Goal: Browse casually

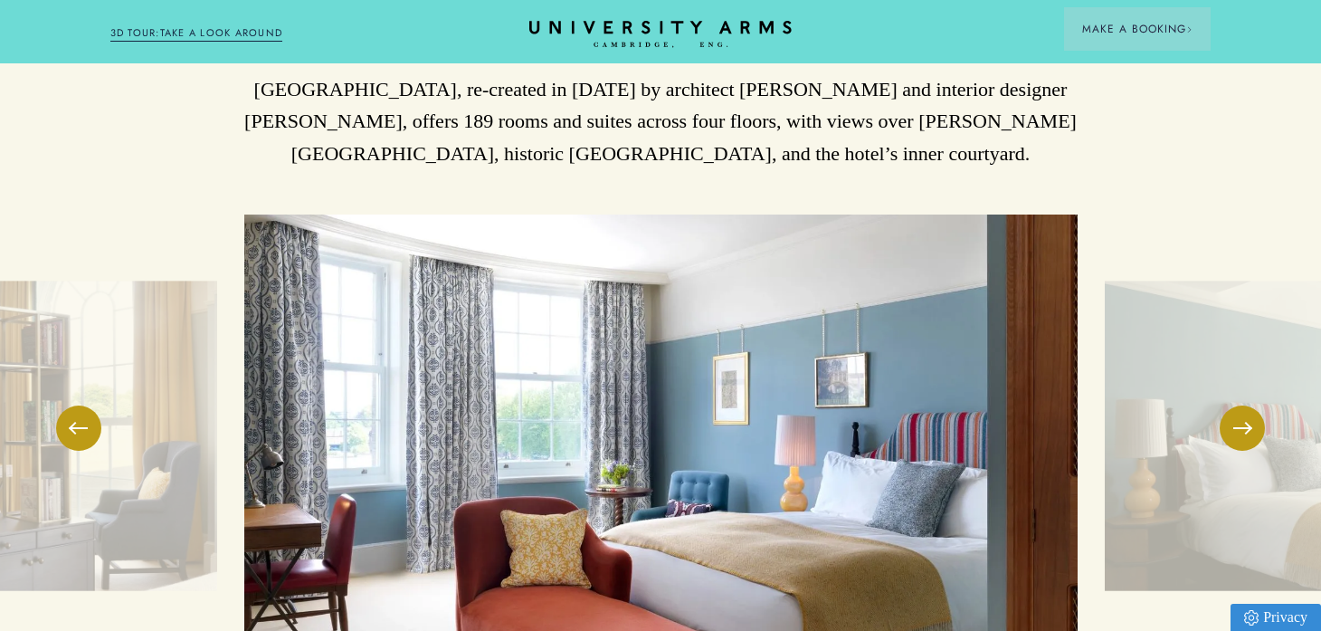
scroll to position [2409, 0]
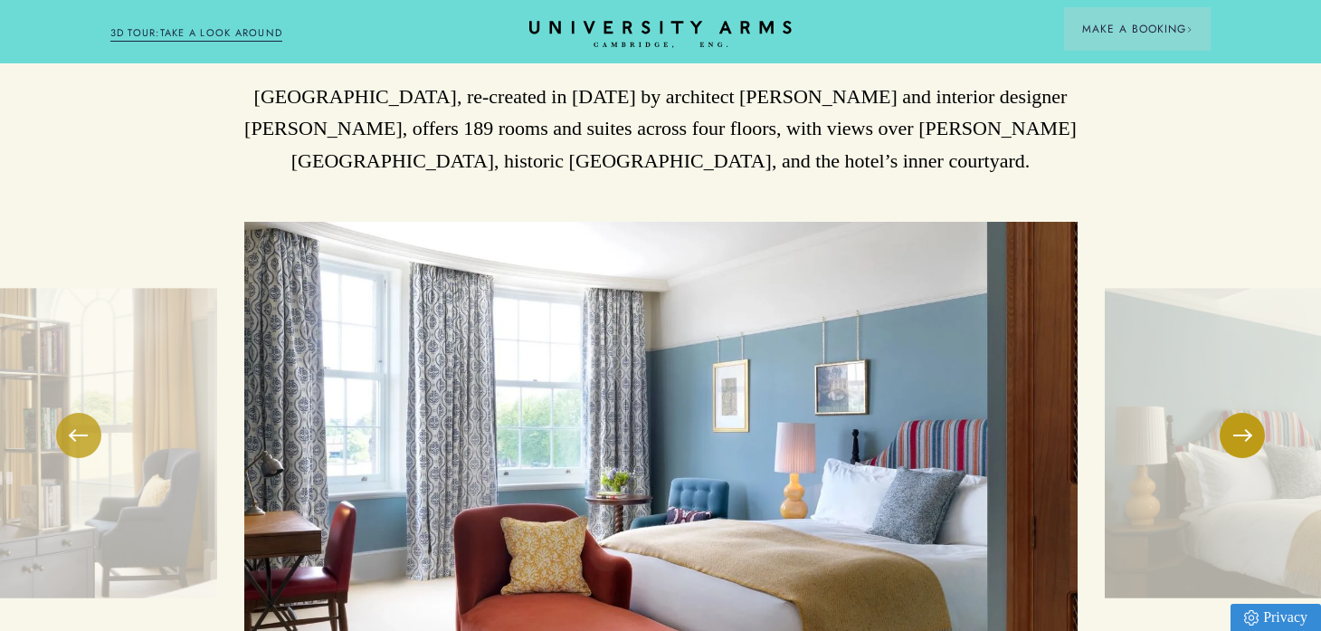
click at [75, 413] on button at bounding box center [78, 435] width 45 height 45
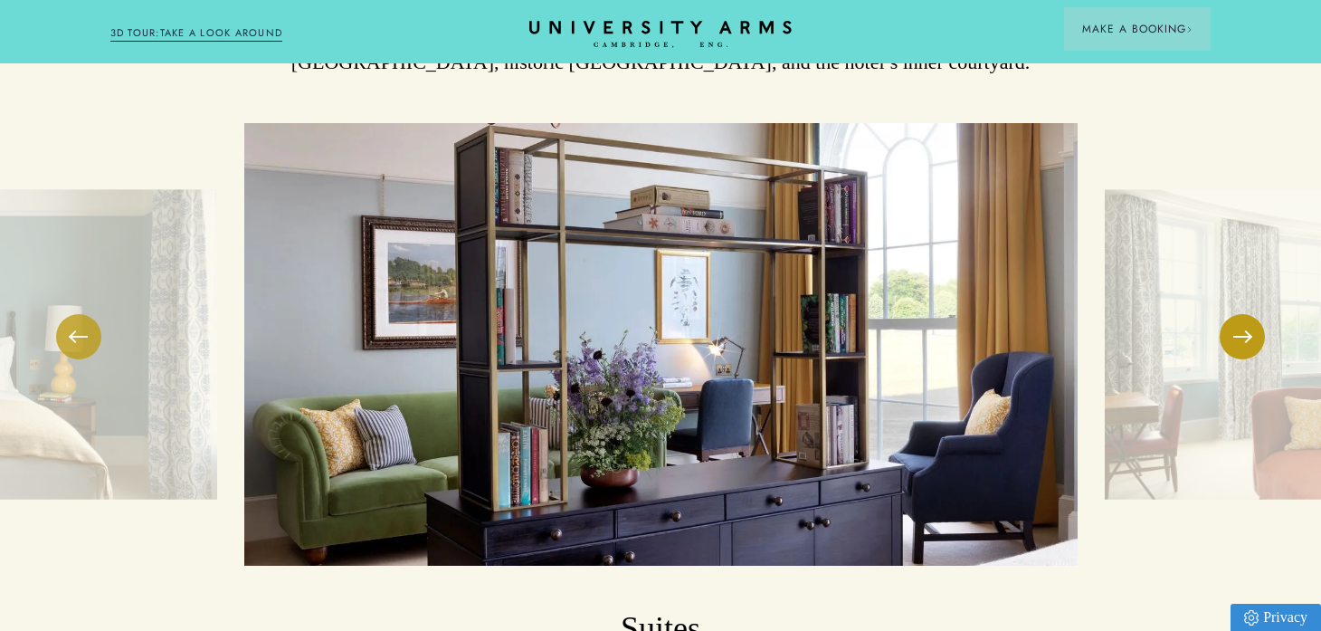
scroll to position [2514, 0]
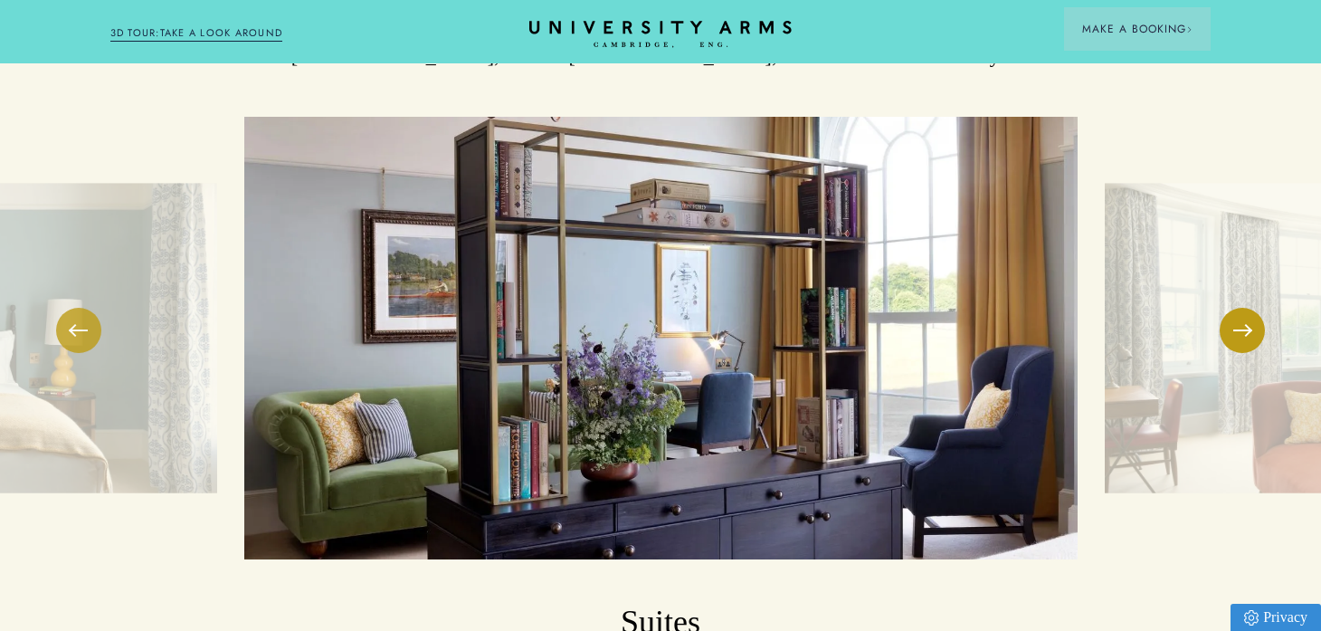
click at [80, 308] on button at bounding box center [78, 330] width 45 height 45
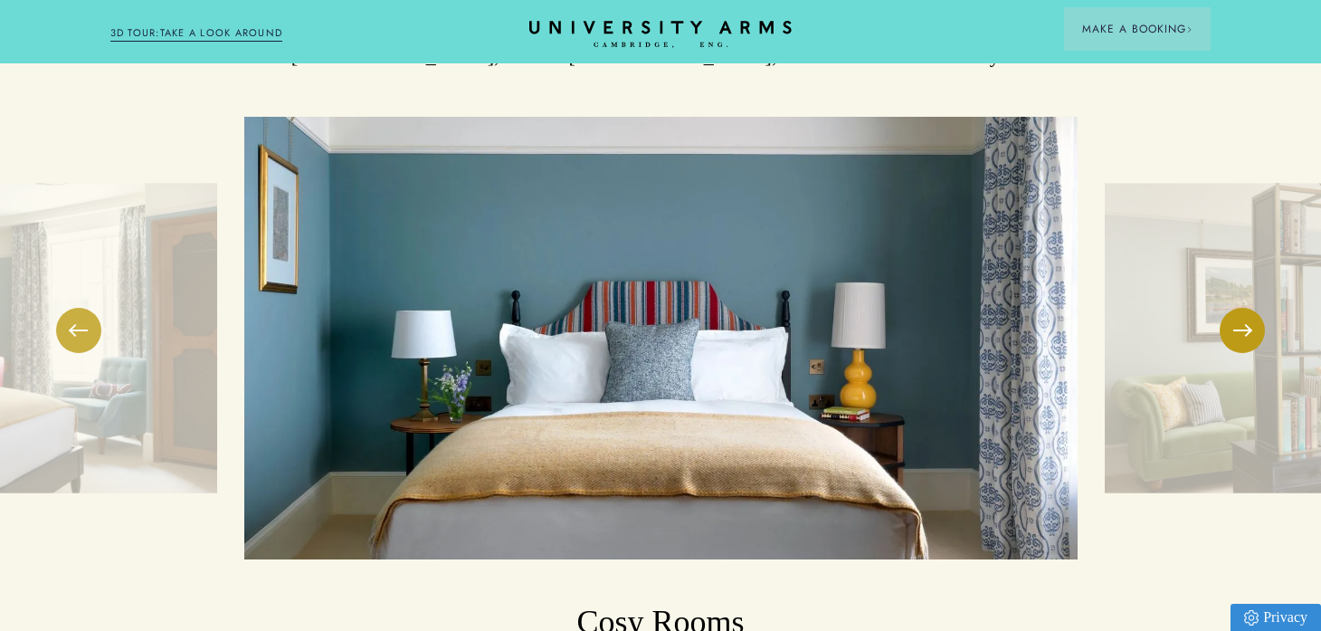
click at [80, 308] on button at bounding box center [78, 330] width 45 height 45
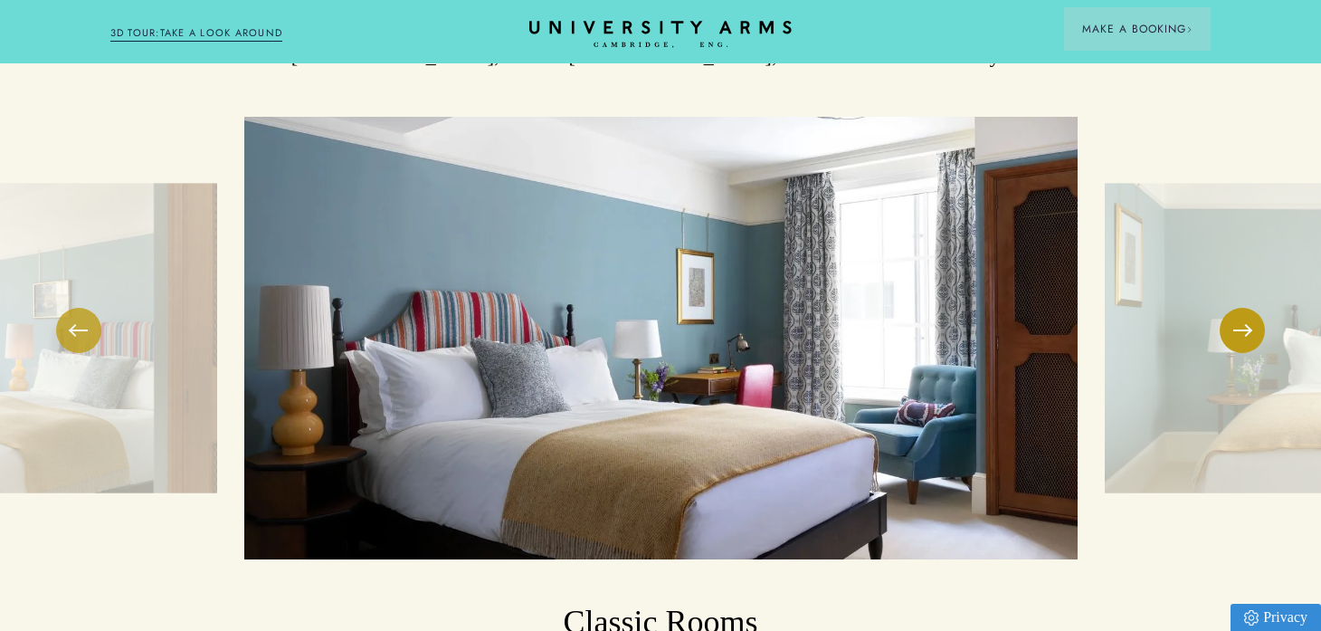
click at [80, 308] on button at bounding box center [78, 330] width 45 height 45
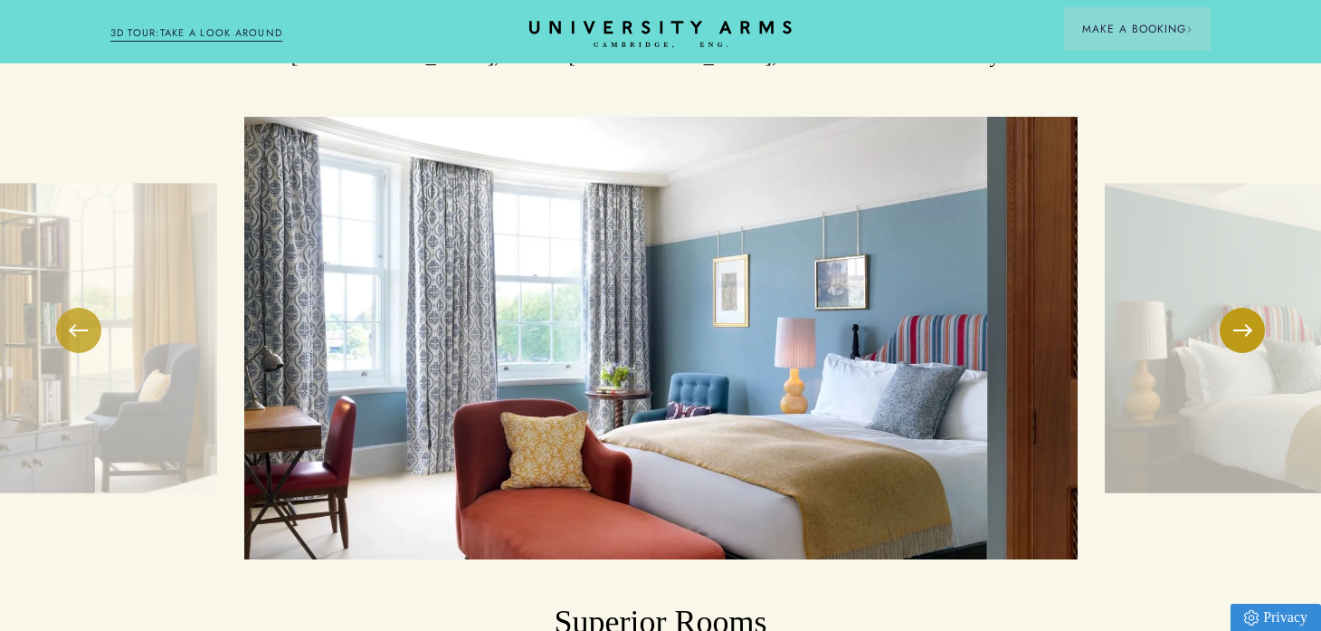
click at [80, 308] on button at bounding box center [78, 330] width 45 height 45
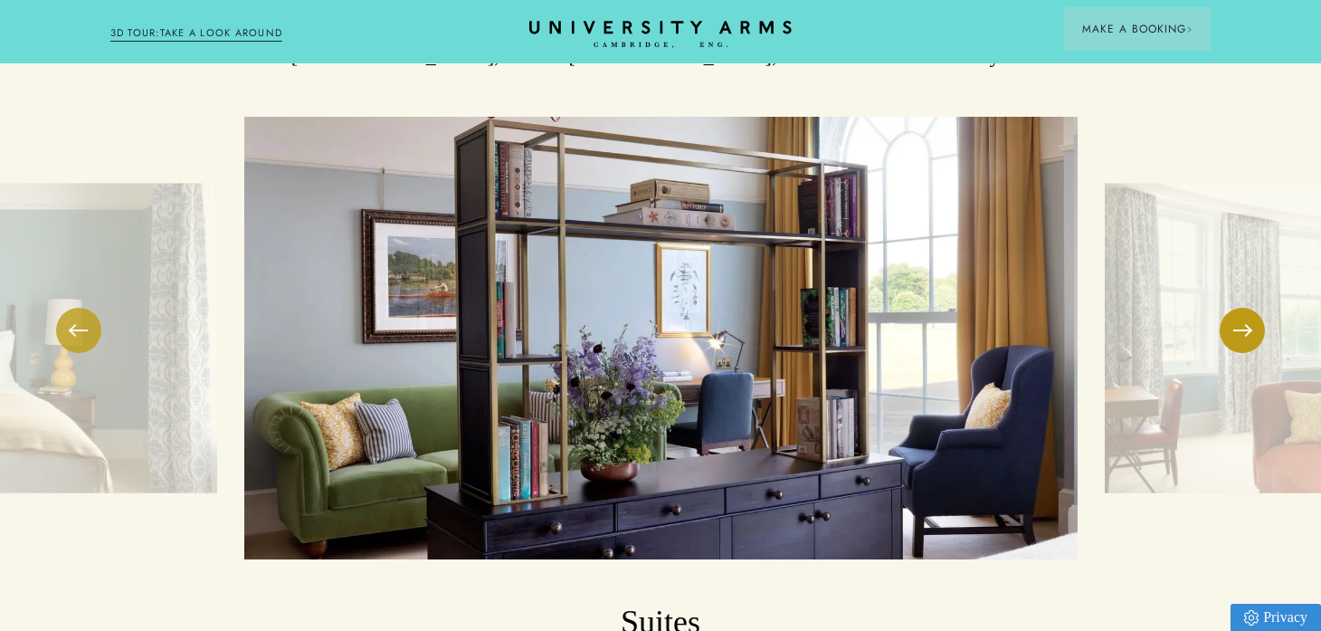
click at [80, 308] on button at bounding box center [78, 330] width 45 height 45
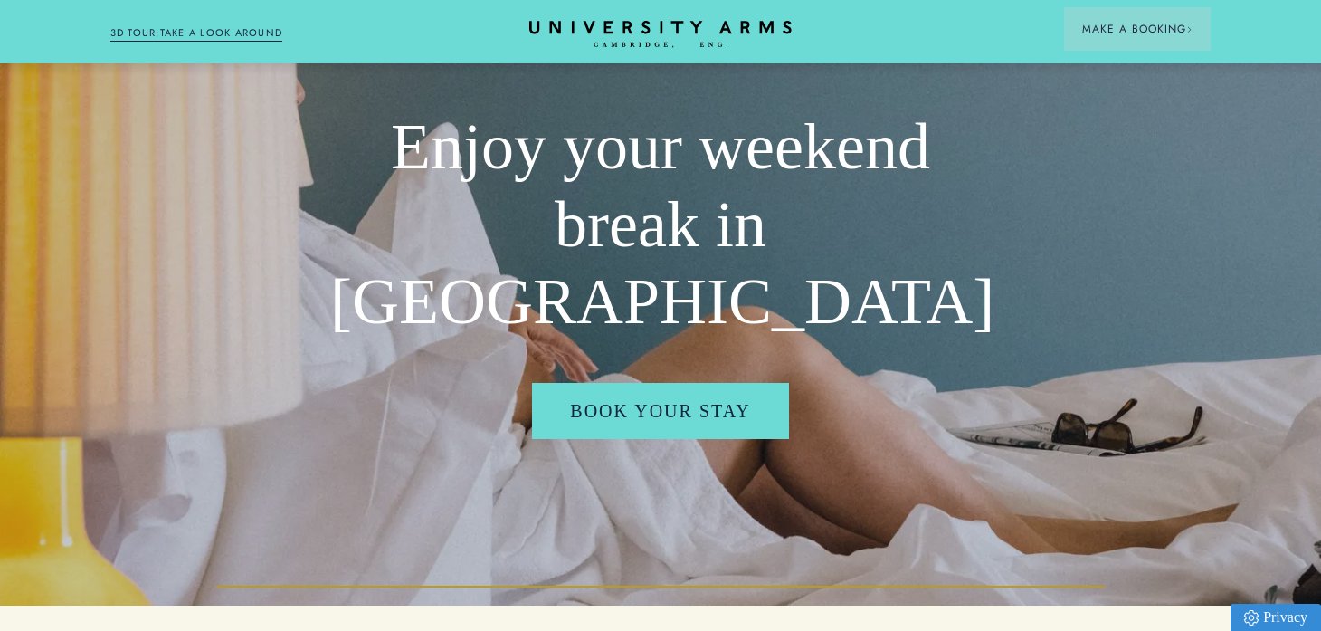
scroll to position [0, 0]
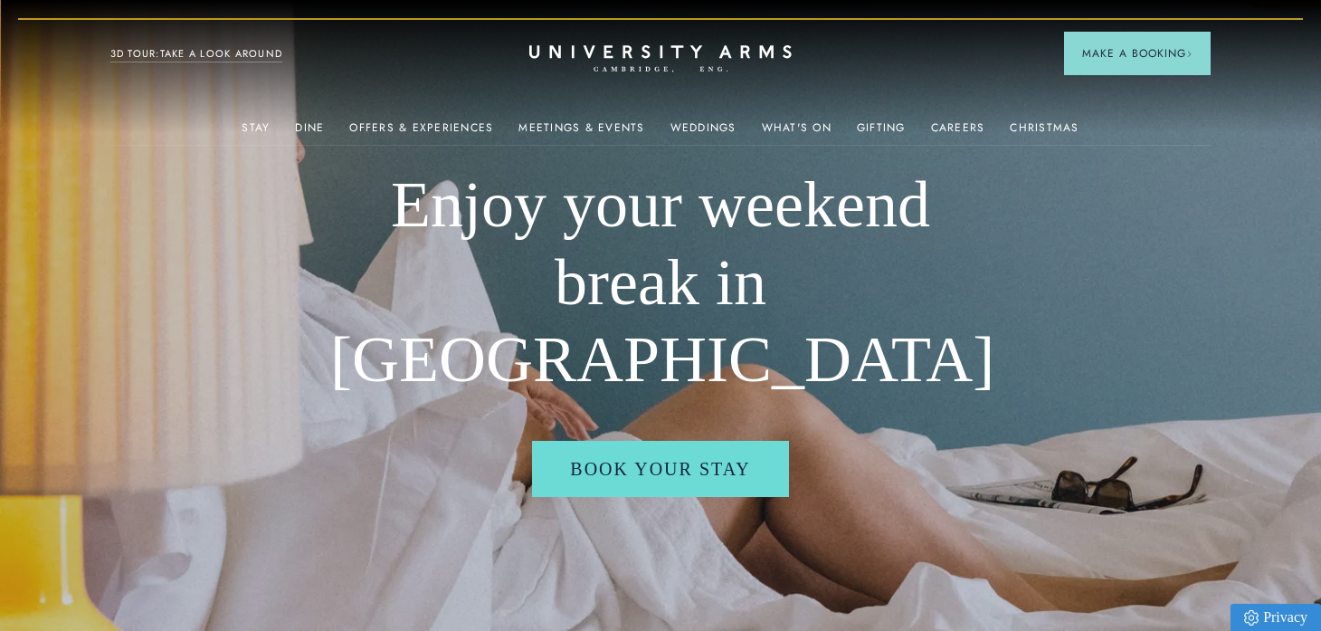
click at [171, 53] on link "3D TOUR:TAKE A LOOK AROUND" at bounding box center [196, 54] width 173 height 16
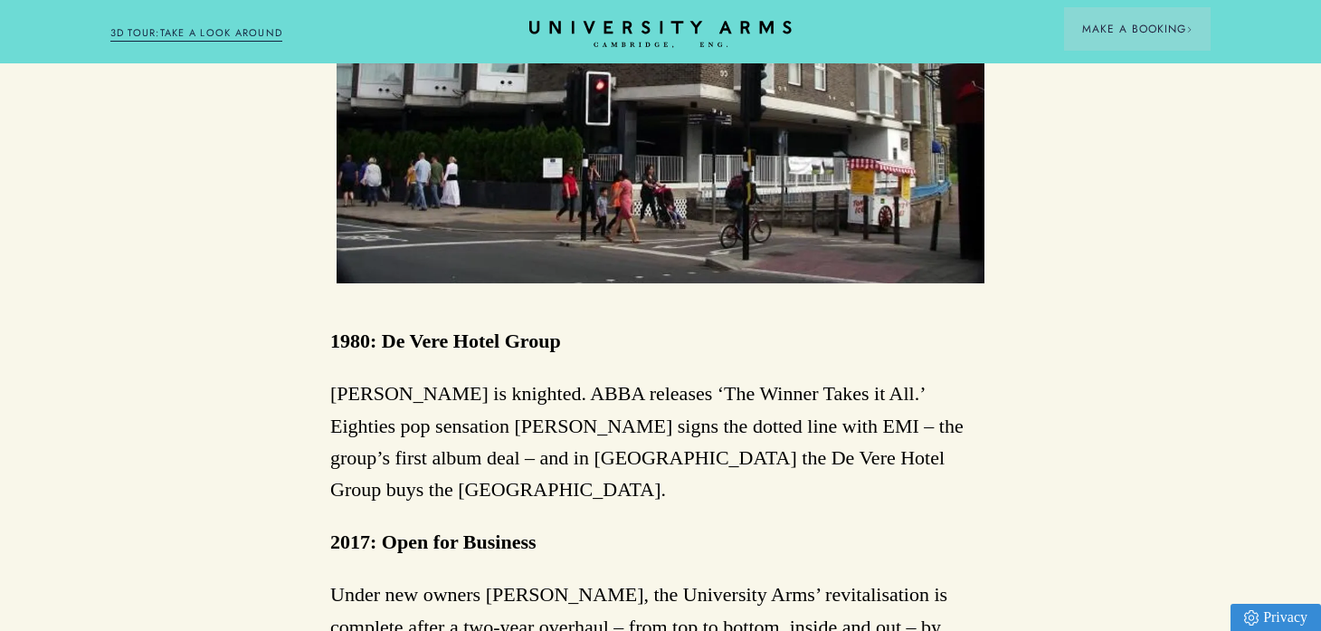
scroll to position [5991, 0]
